Goal: Entertainment & Leisure: Consume media (video, audio)

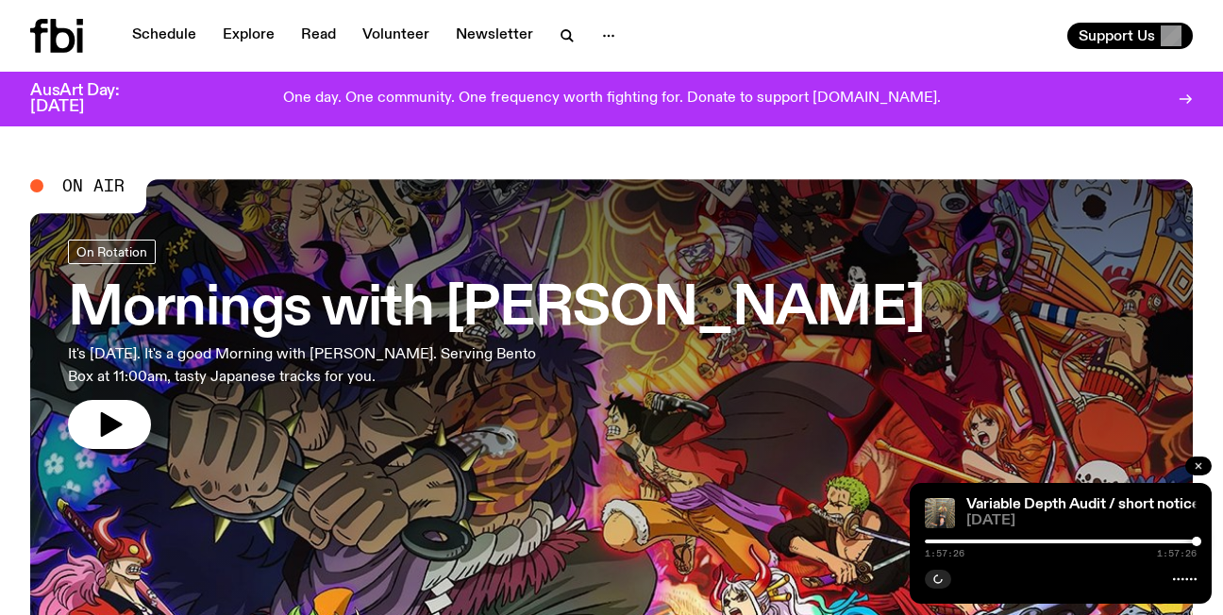
click at [1200, 464] on icon "button" at bounding box center [1199, 466] width 6 height 6
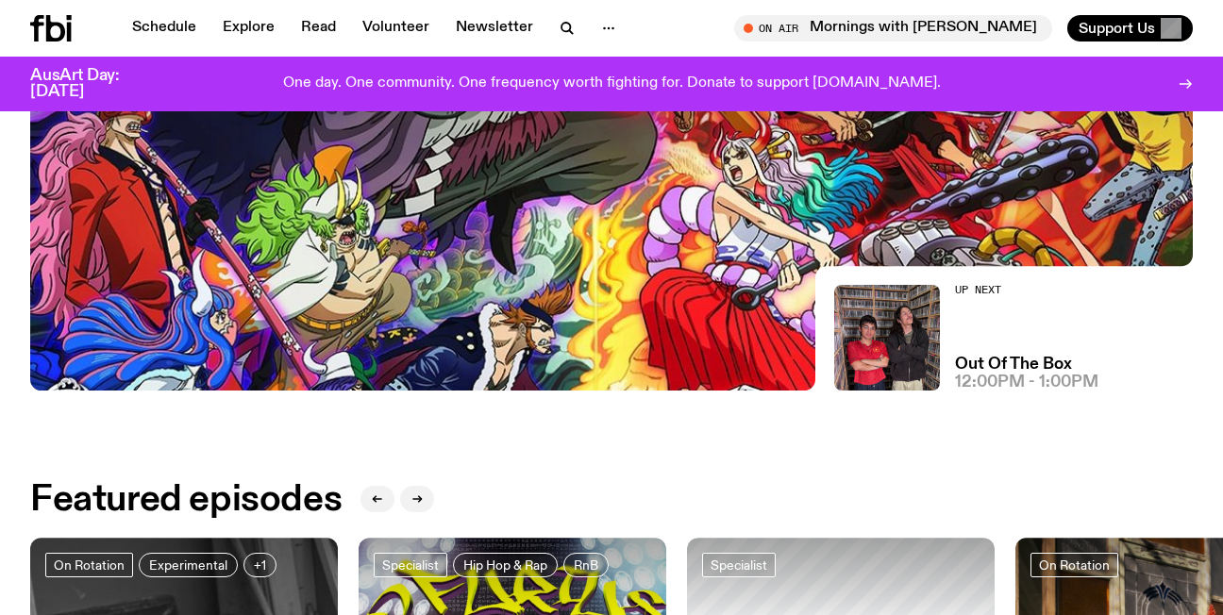
scroll to position [465, 0]
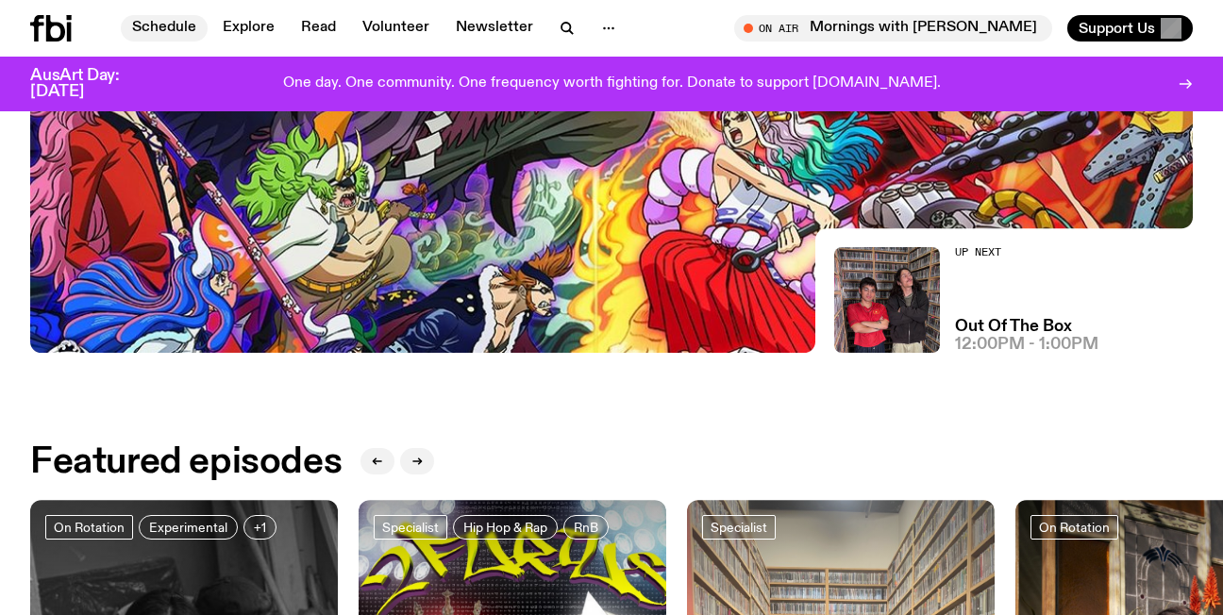
click at [160, 24] on link "Schedule" at bounding box center [164, 28] width 87 height 26
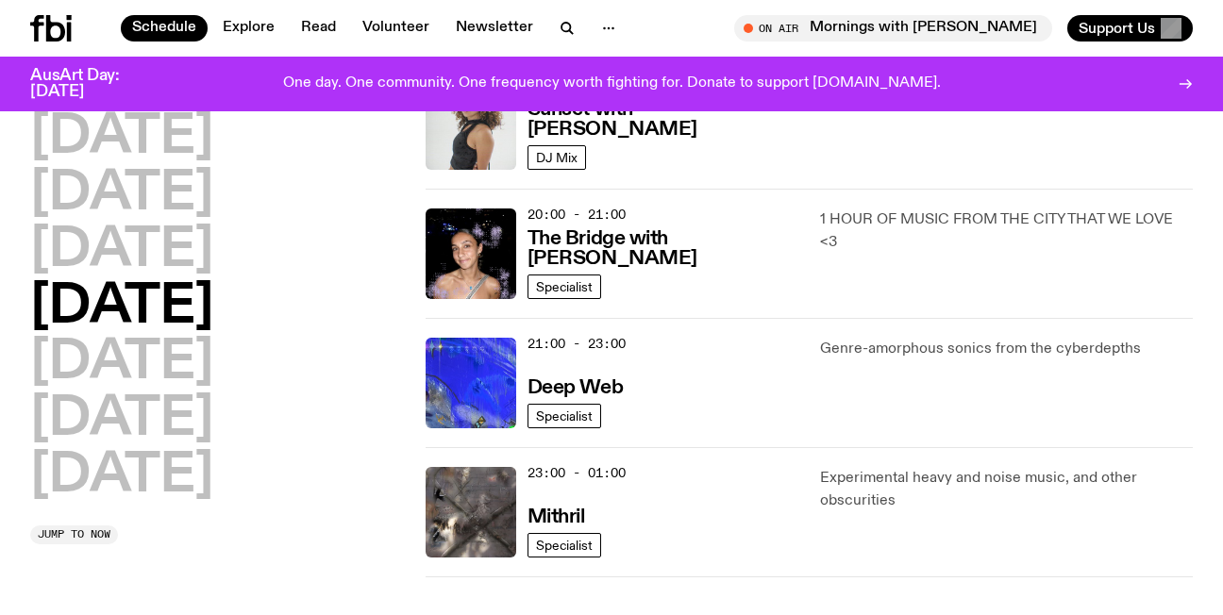
scroll to position [906, 0]
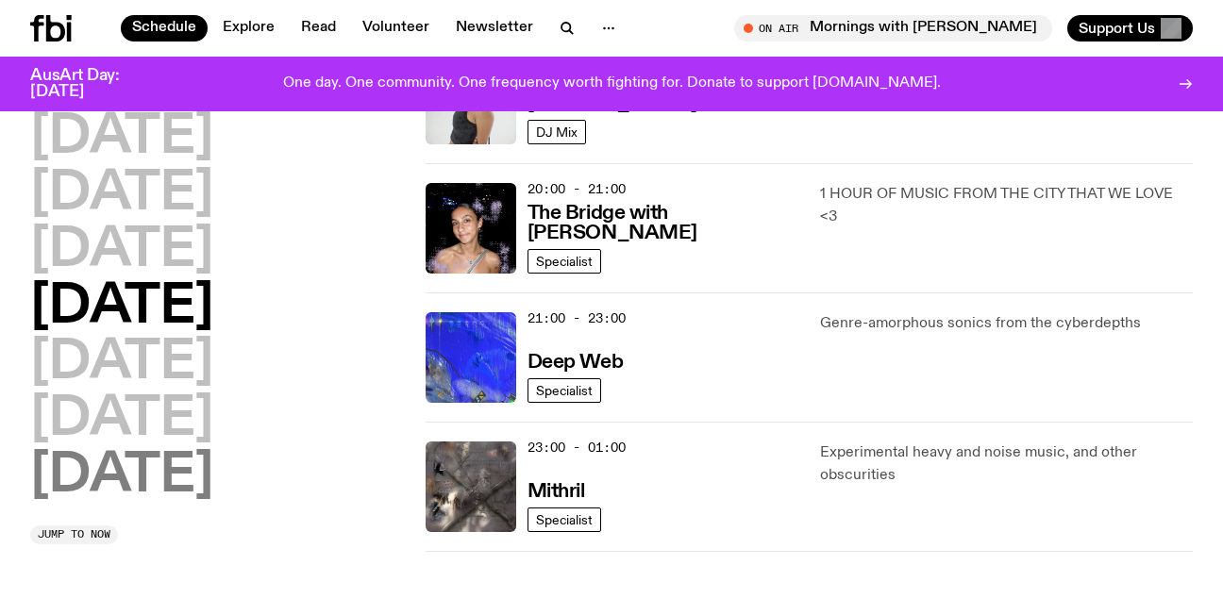
click at [185, 478] on h2 "[DATE]" at bounding box center [121, 476] width 183 height 53
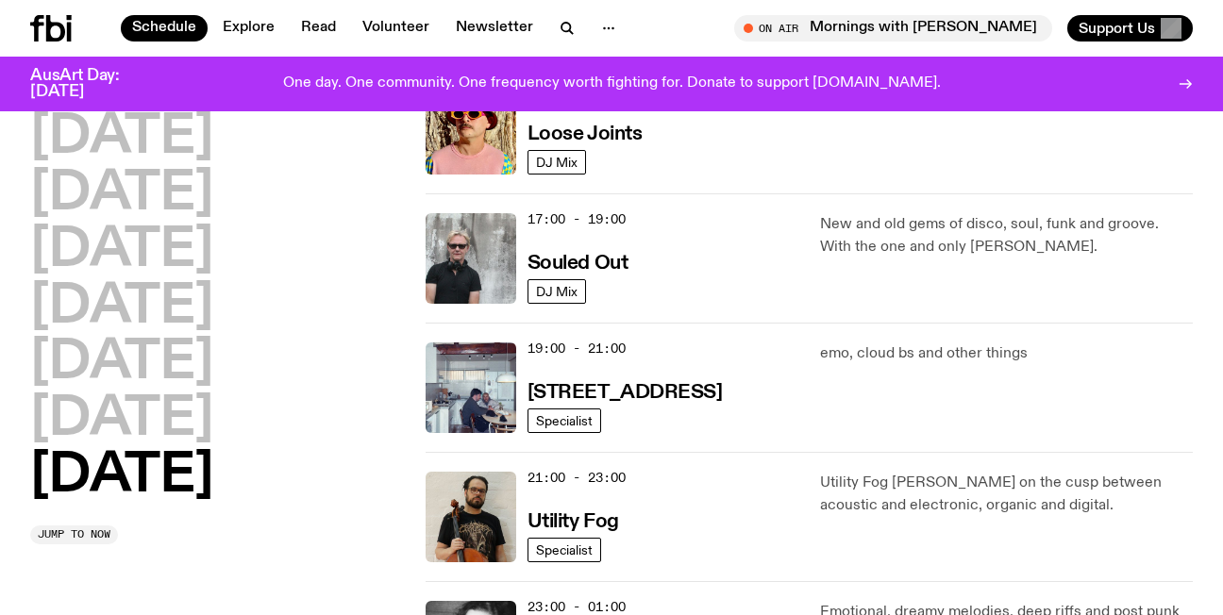
scroll to position [1298, 0]
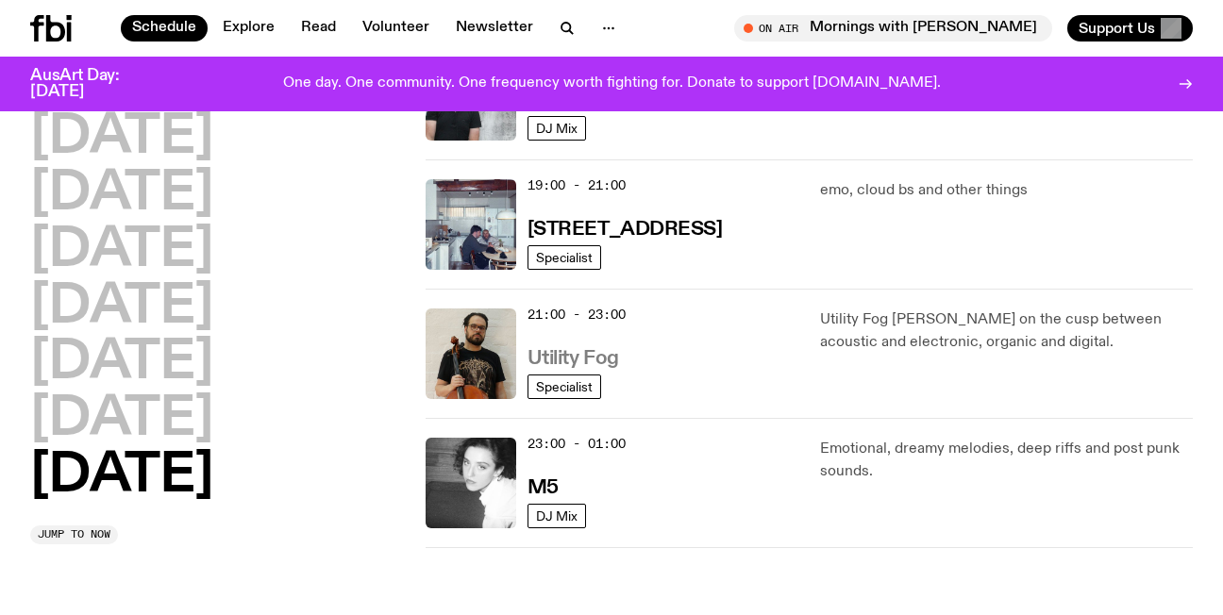
click at [565, 356] on h3 "Utility Fog" at bounding box center [574, 359] width 92 height 20
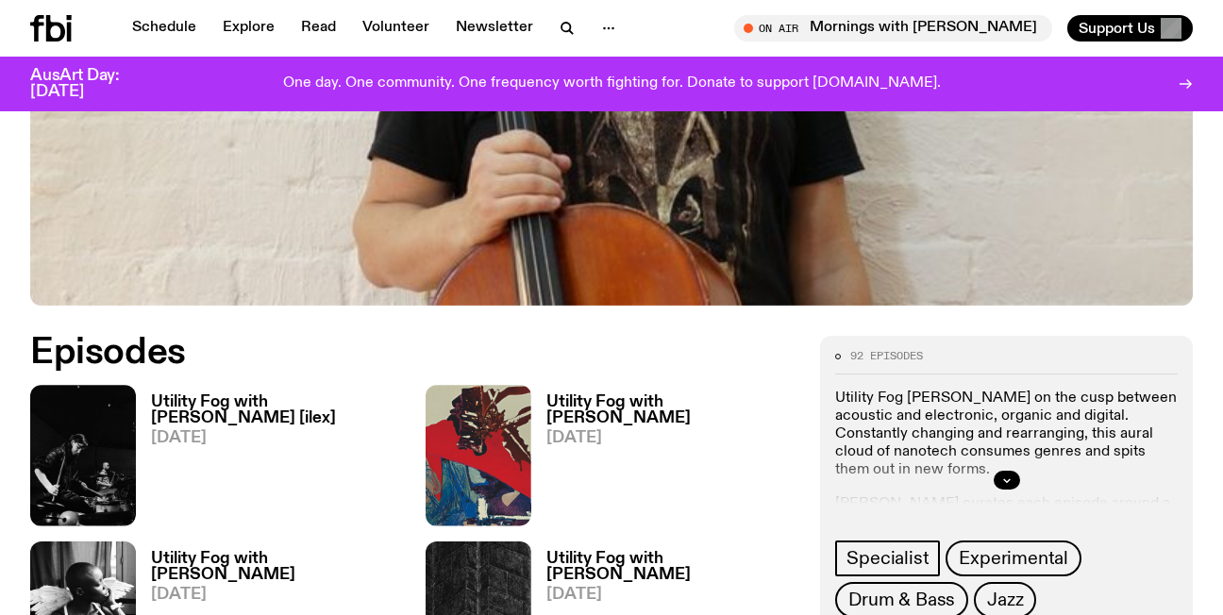
scroll to position [855, 0]
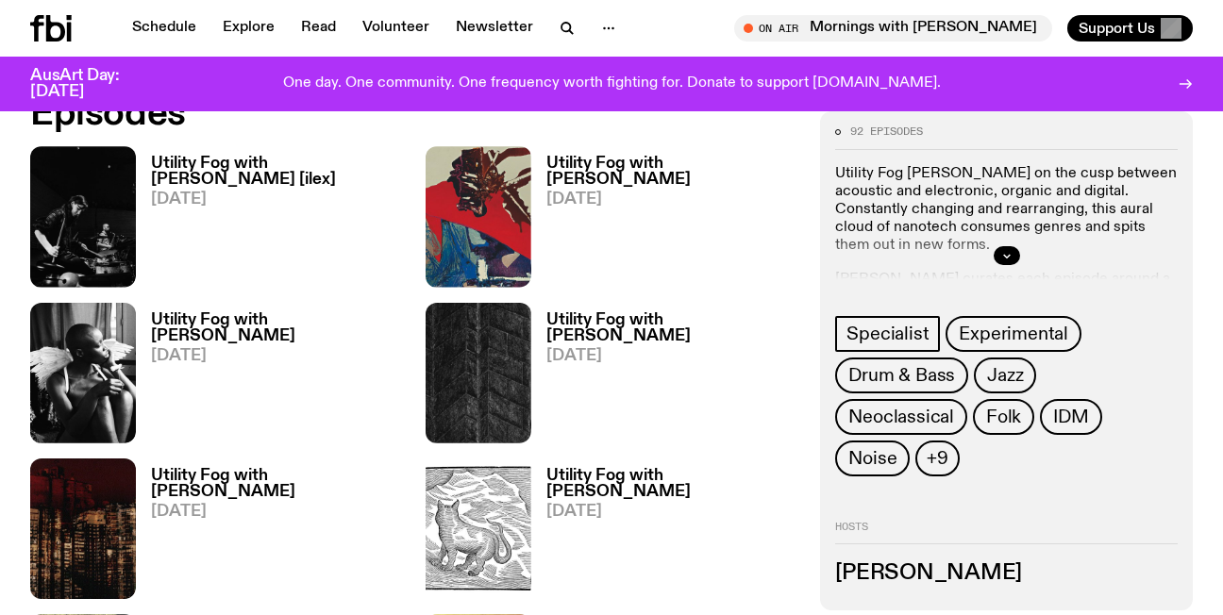
click at [617, 162] on h3 "Utility Fog with [PERSON_NAME]" at bounding box center [673, 172] width 252 height 32
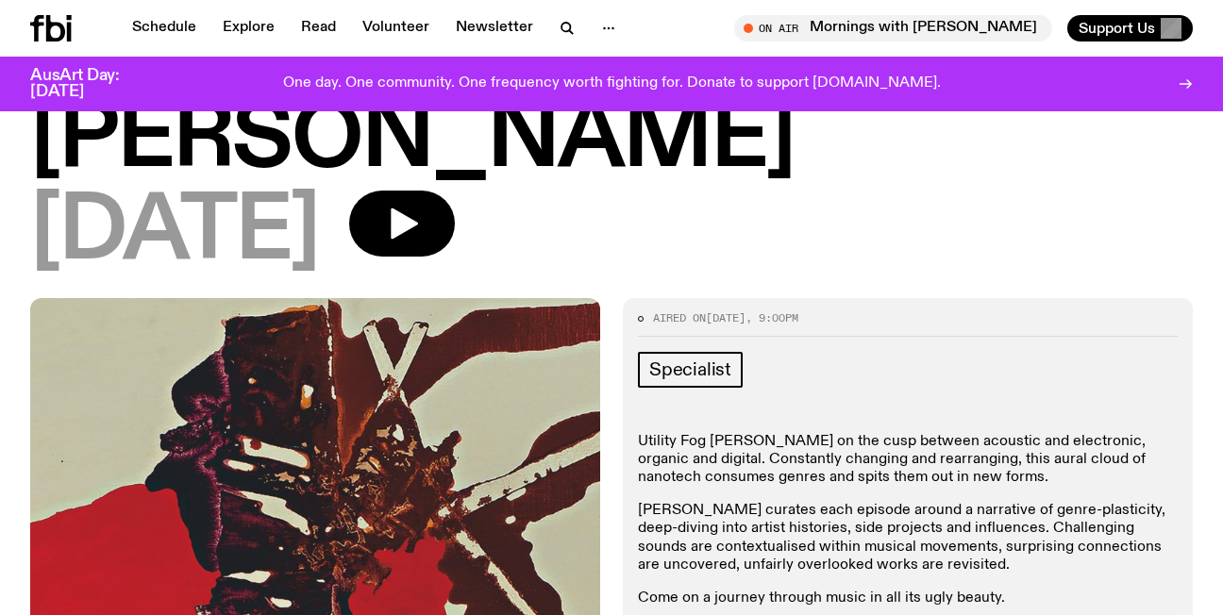
scroll to position [1, 0]
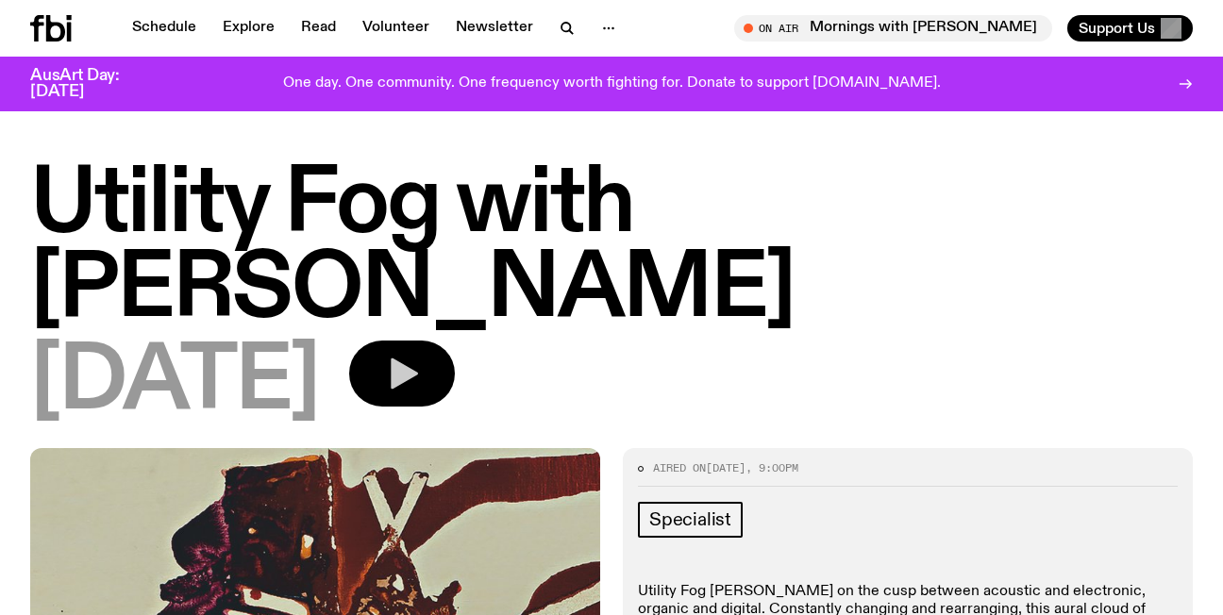
click at [418, 359] on icon "button" at bounding box center [404, 374] width 27 height 31
